Goal: Task Accomplishment & Management: Use online tool/utility

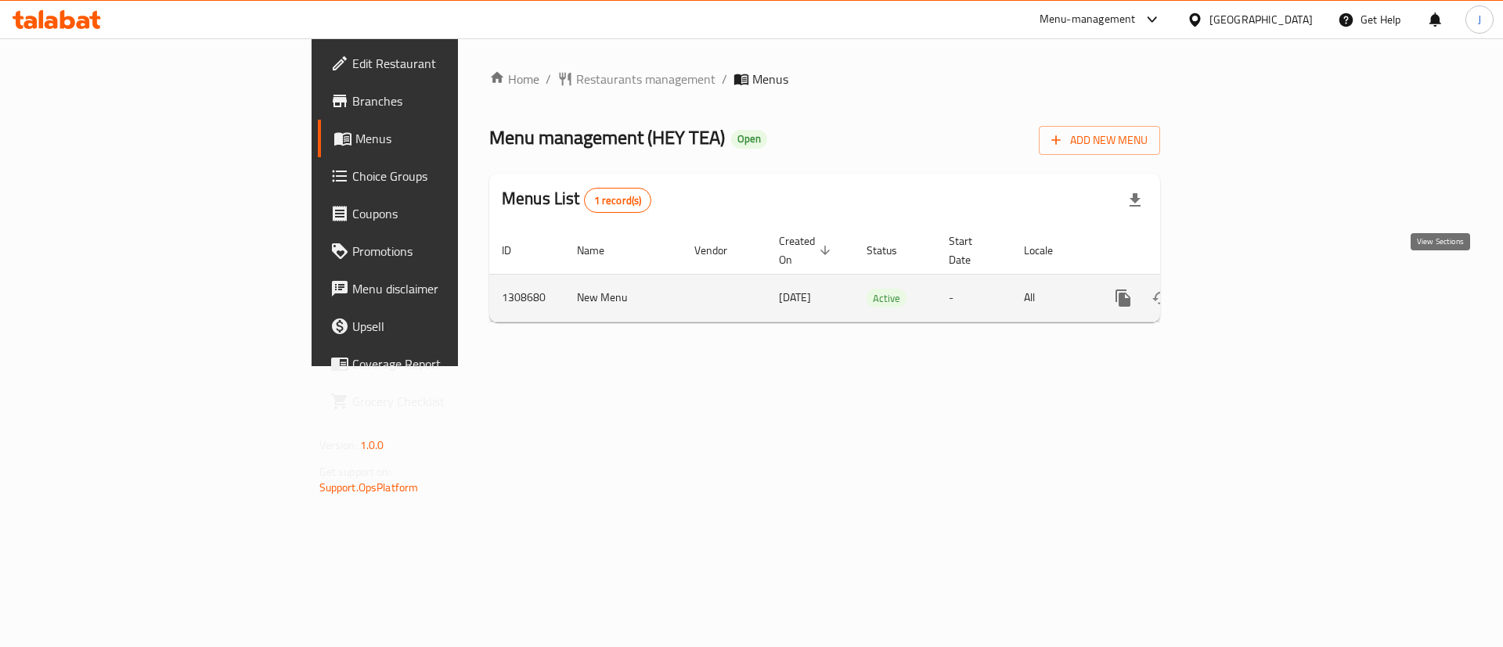
click at [1245, 289] on icon "enhanced table" at bounding box center [1235, 298] width 19 height 19
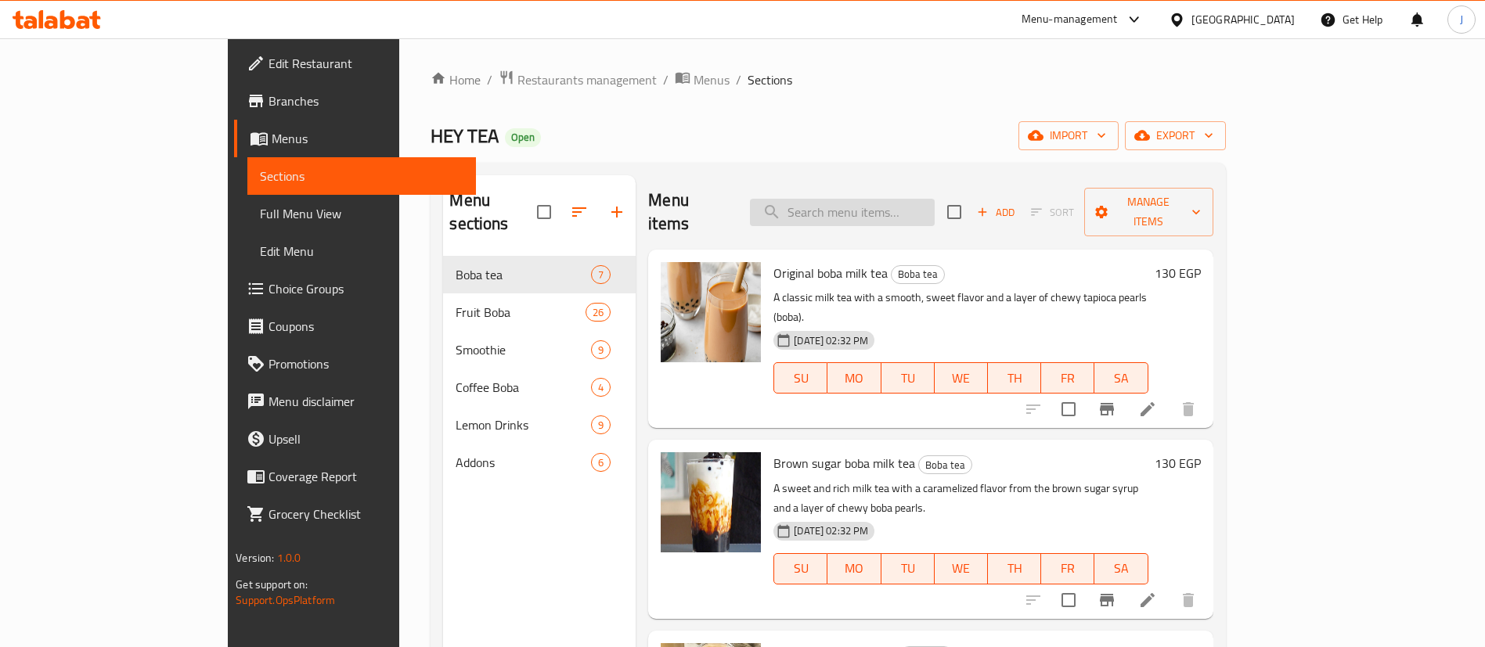
click at [884, 200] on input "search" at bounding box center [842, 212] width 185 height 27
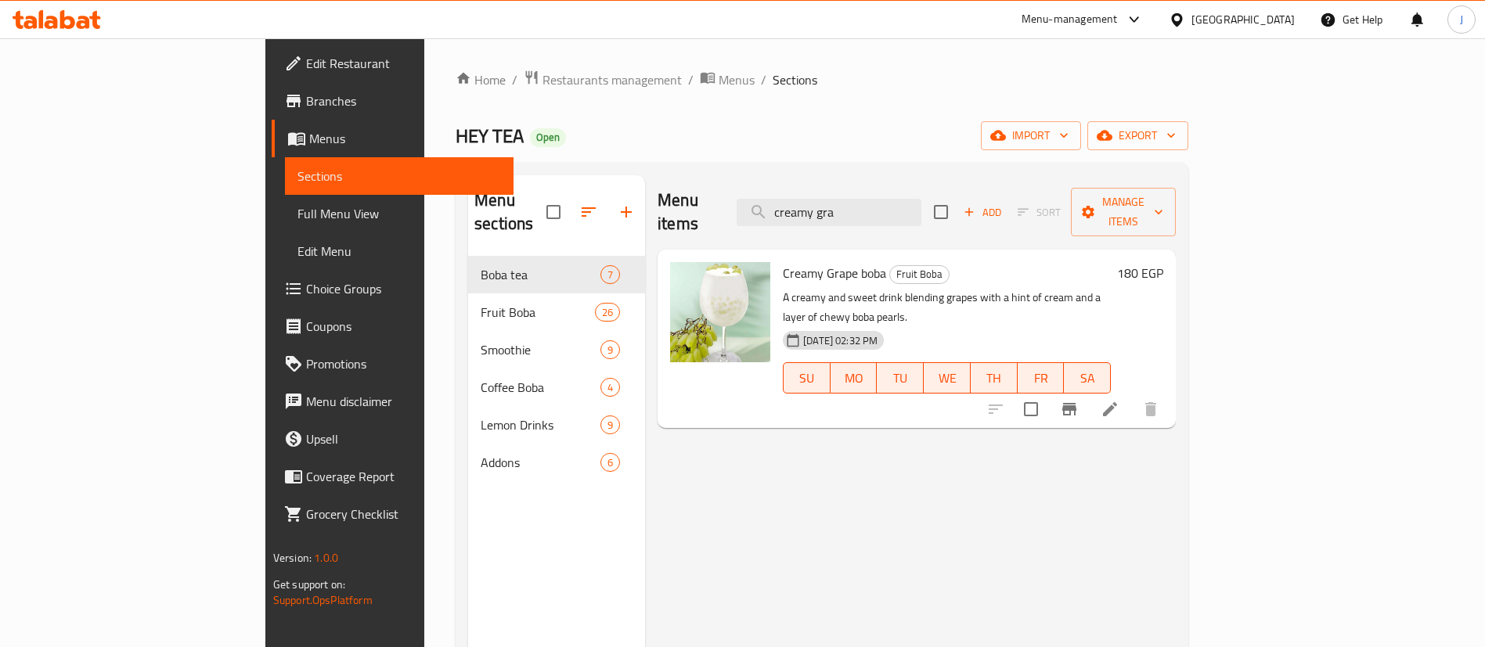
type input "creamy gra"
click at [798, 261] on span "Creamy Grape boba" at bounding box center [834, 272] width 103 height 23
click at [1020, 288] on p "A creamy and sweet drink blending grapes with a hint of cream and a layer of ch…" at bounding box center [947, 307] width 328 height 39
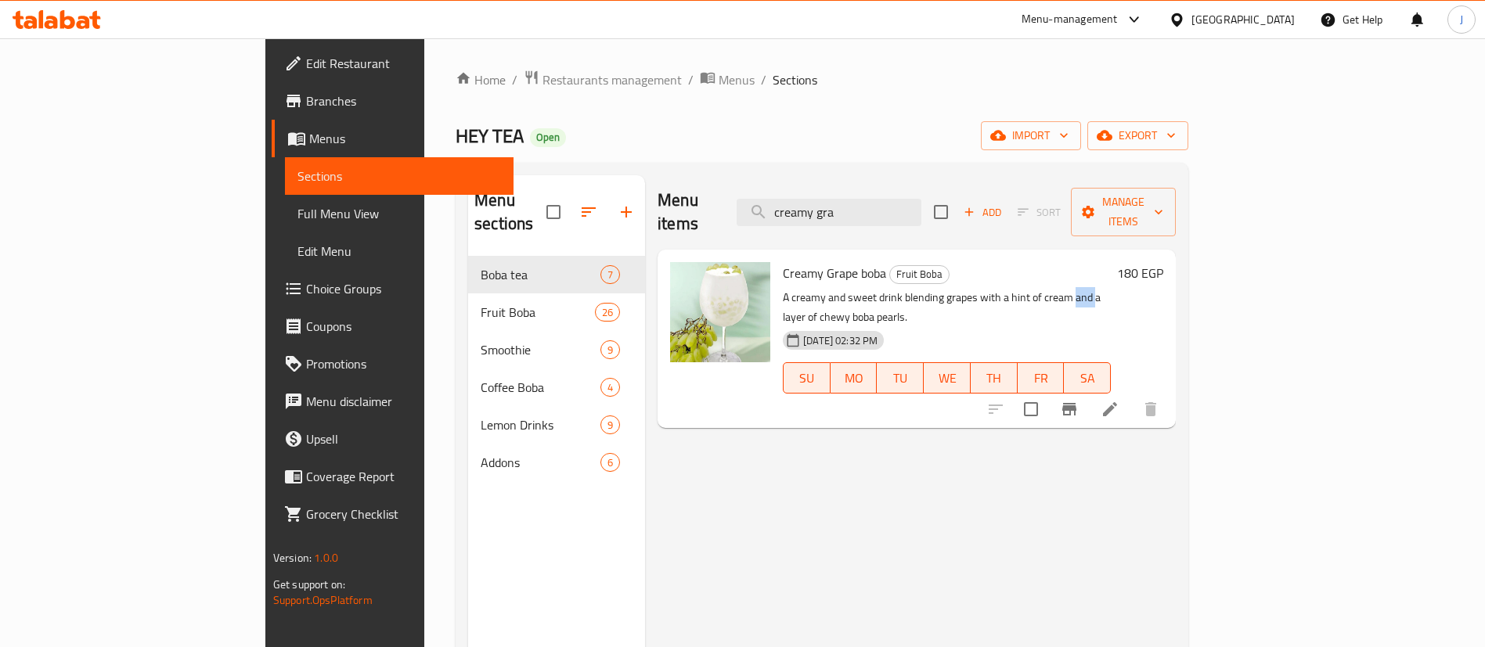
click at [1020, 288] on p "A creamy and sweet drink blending grapes with a hint of cream and a layer of ch…" at bounding box center [947, 307] width 328 height 39
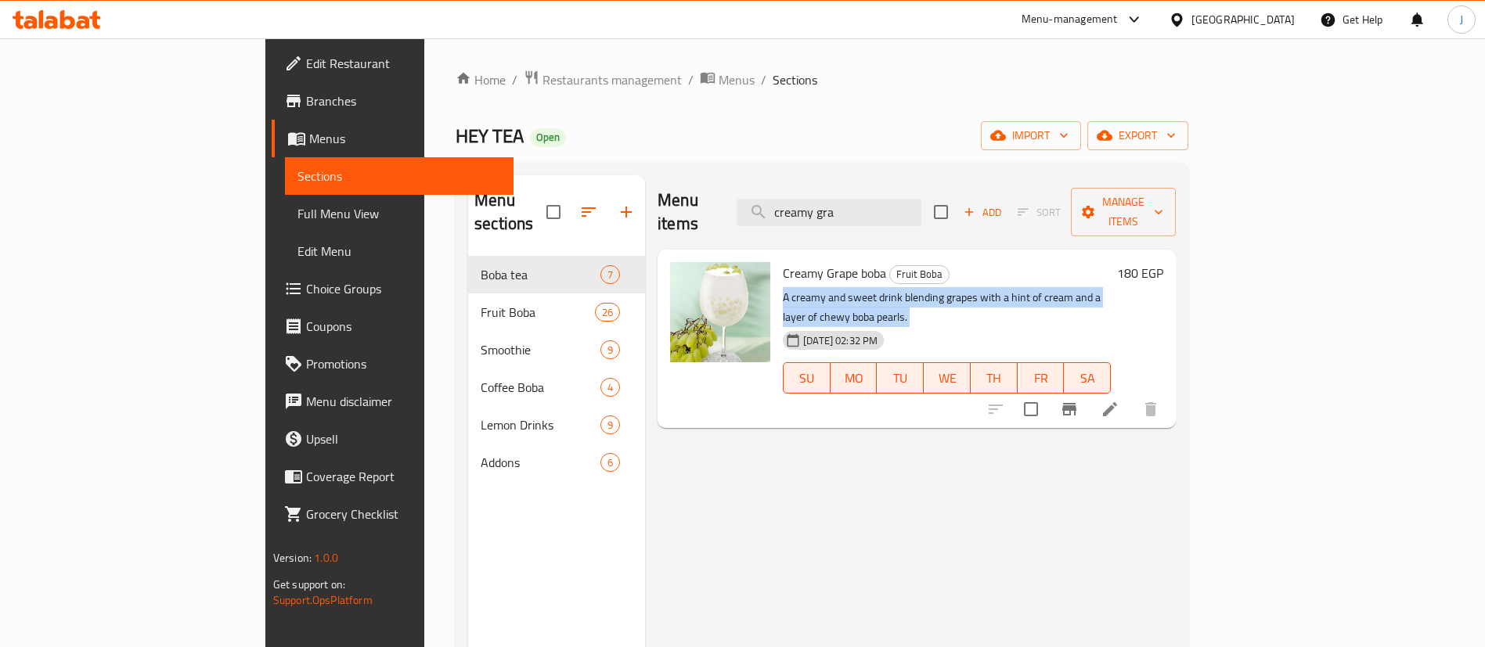
click at [968, 288] on p "A creamy and sweet drink blending grapes with a hint of cream and a layer of ch…" at bounding box center [947, 307] width 328 height 39
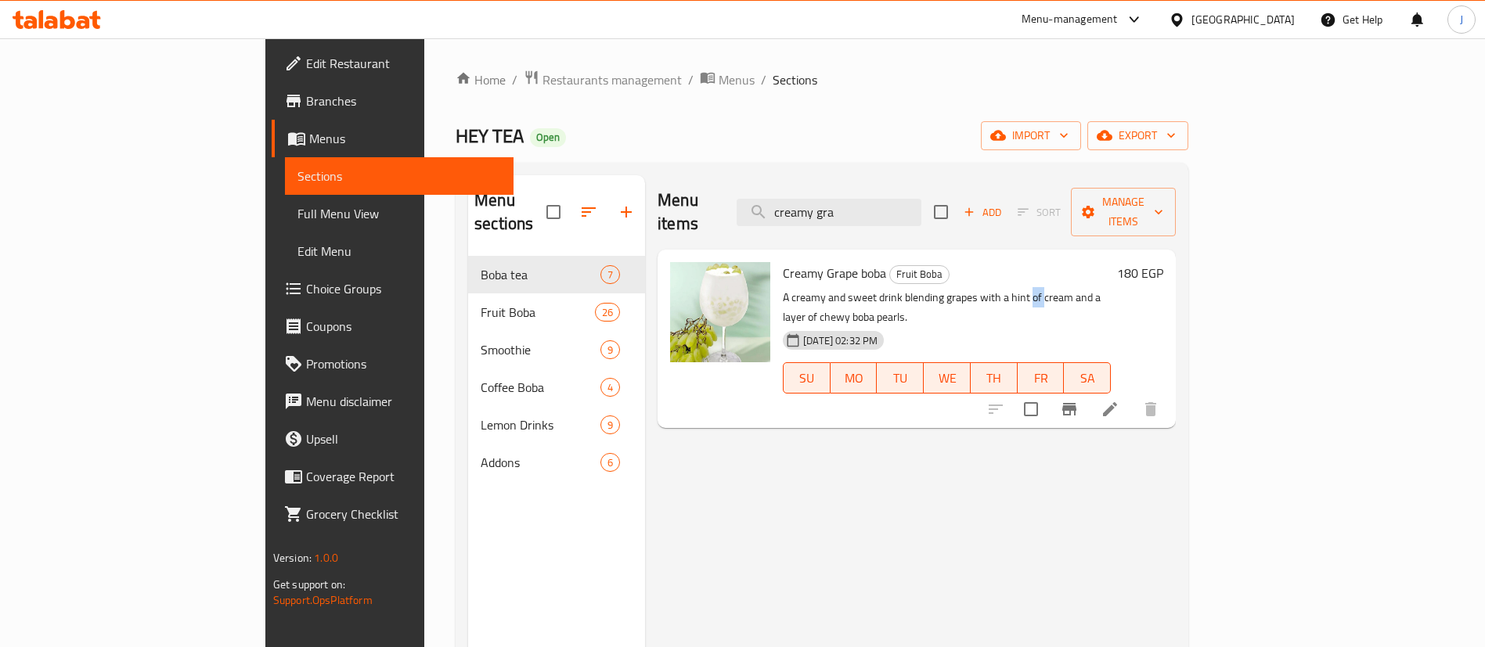
click at [968, 288] on p "A creamy and sweet drink blending grapes with a hint of cream and a layer of ch…" at bounding box center [947, 307] width 328 height 39
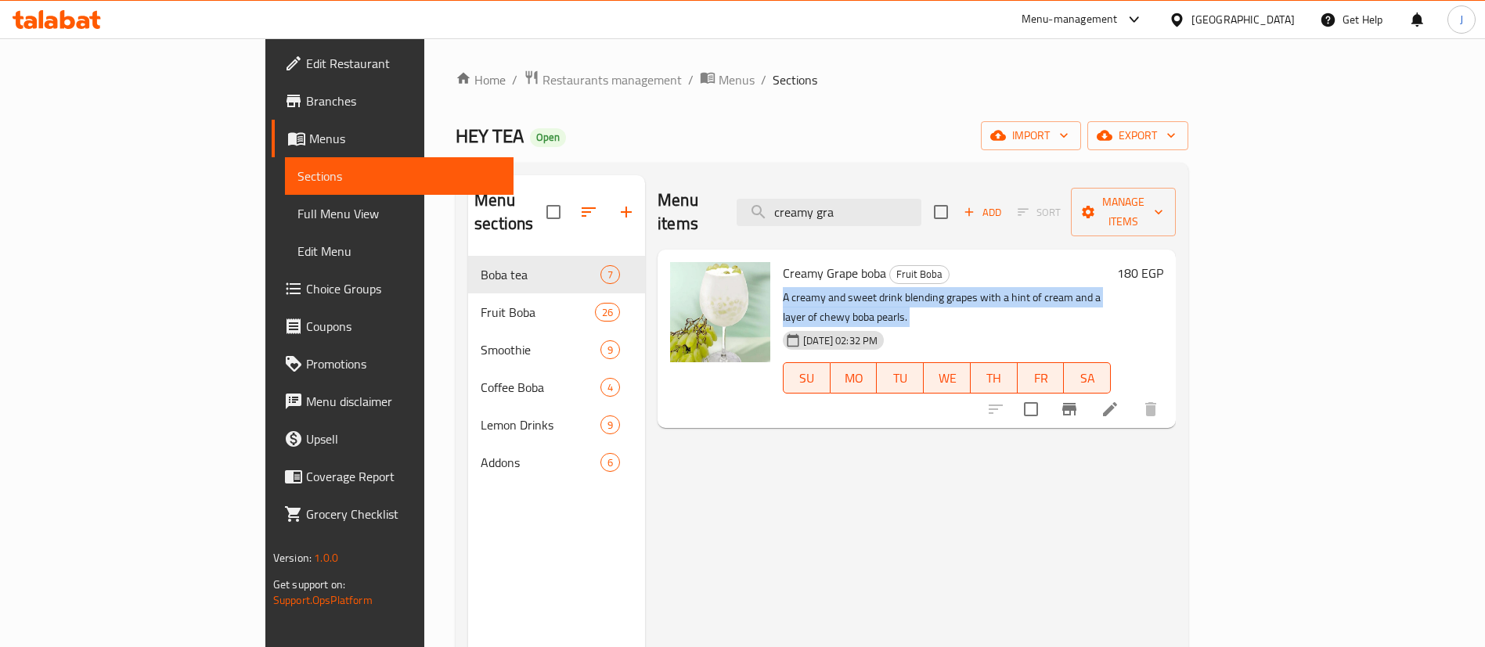
click at [968, 288] on p "A creamy and sweet drink blending grapes with a hint of cream and a layer of ch…" at bounding box center [947, 307] width 328 height 39
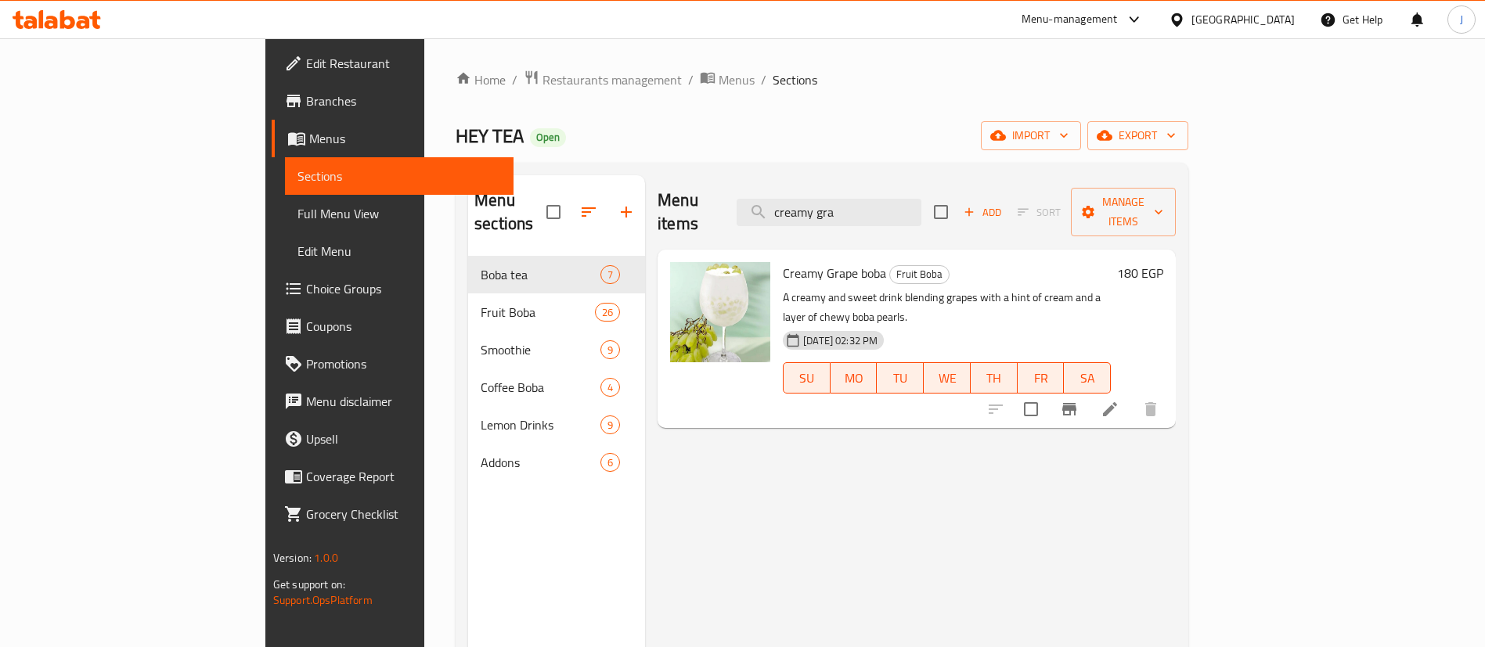
click at [783, 261] on span "Creamy Grape boba" at bounding box center [834, 272] width 103 height 23
